Goal: Browse casually

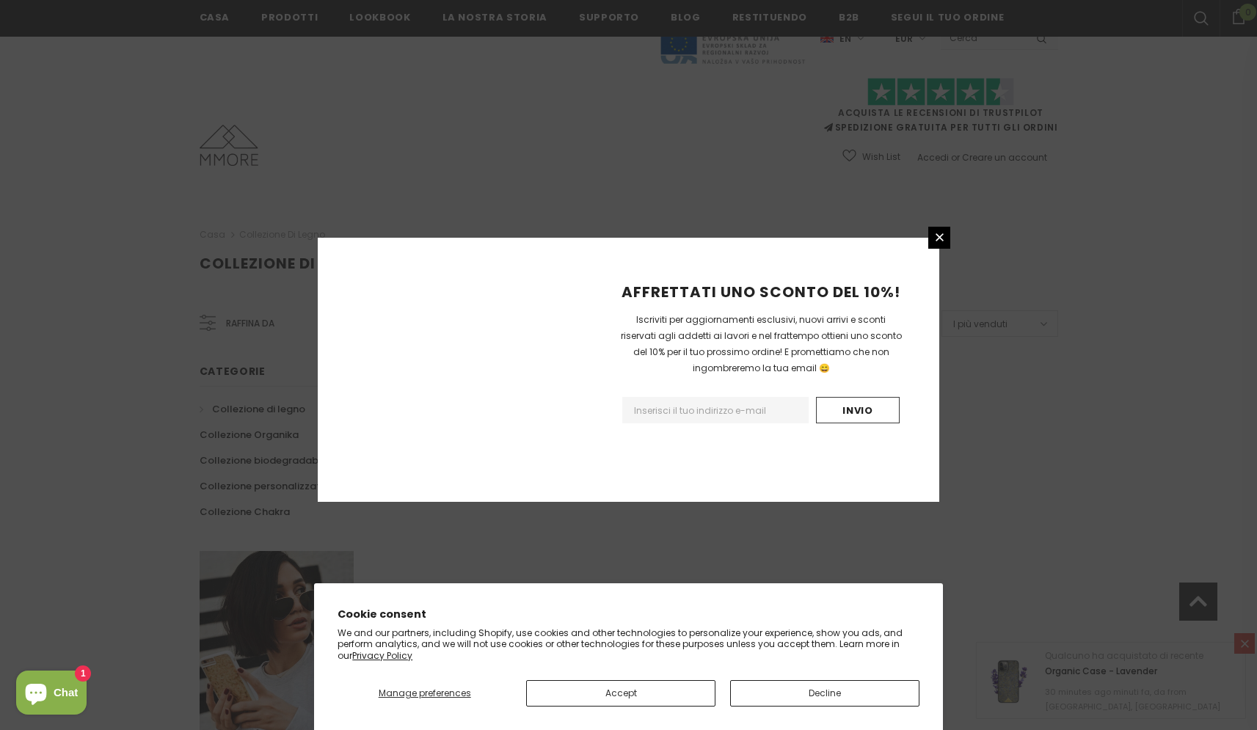
scroll to position [774, 0]
